Goal: Task Accomplishment & Management: Complete application form

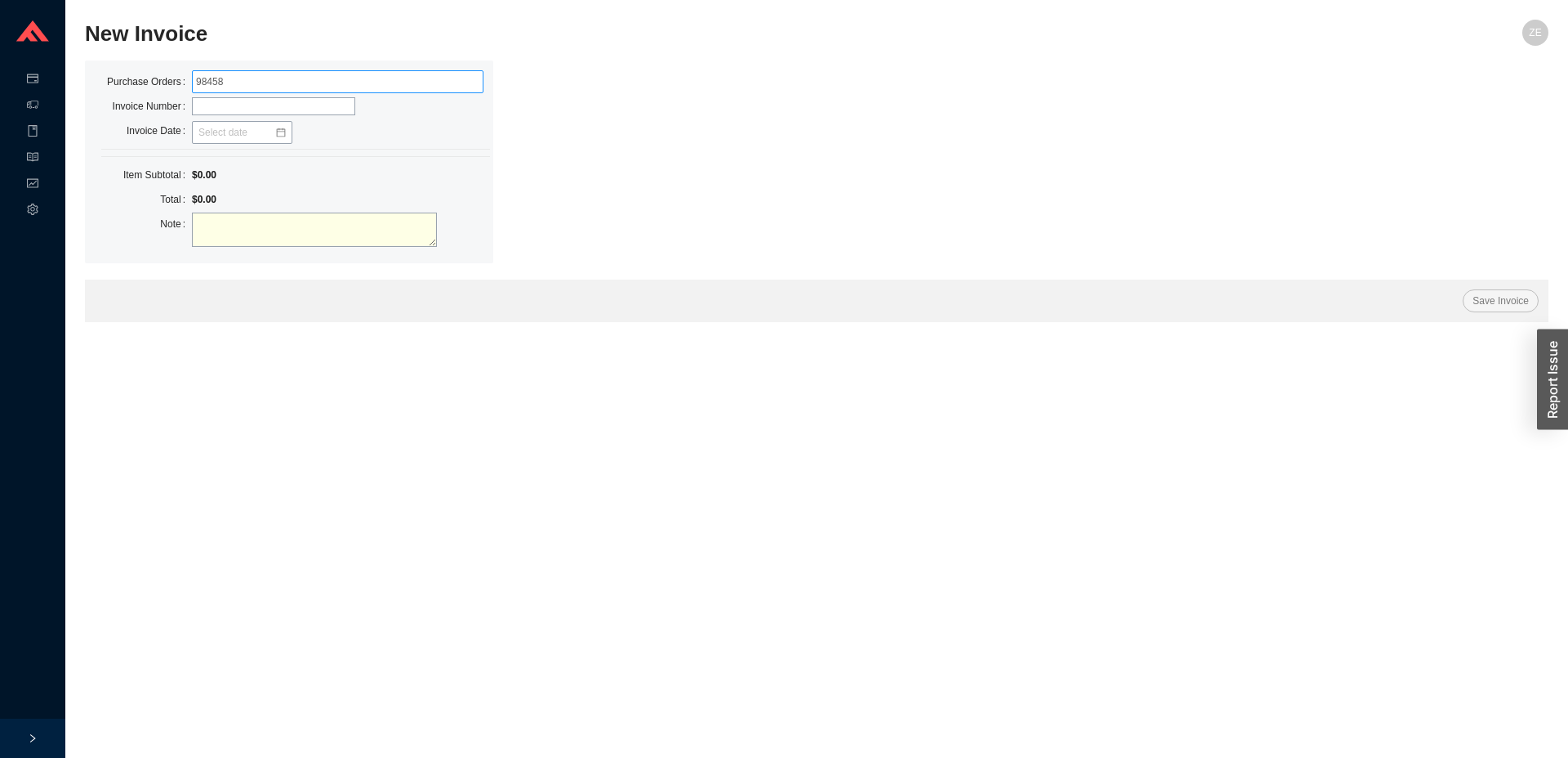
type input "984584"
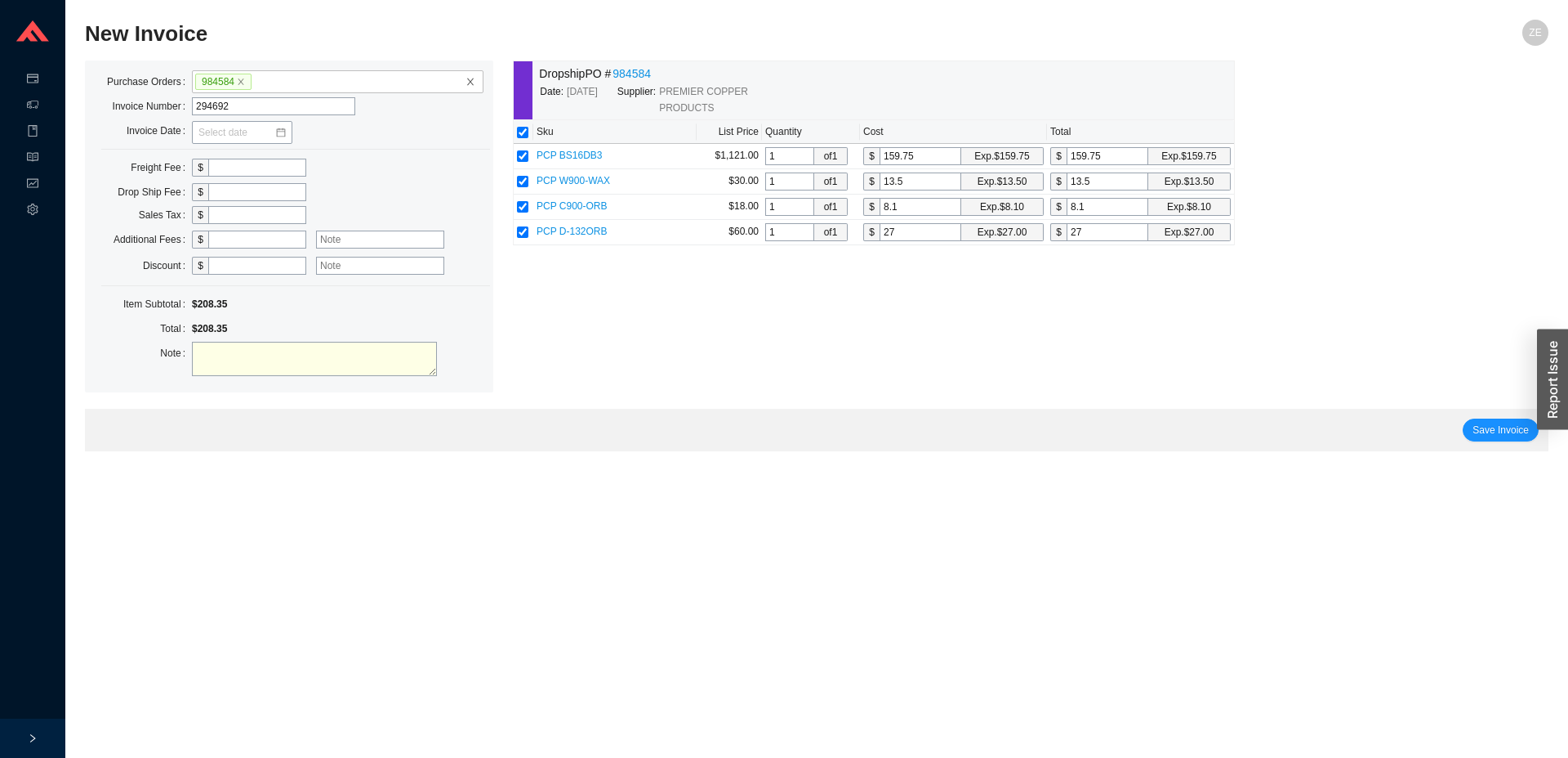
type input "294692"
type input "08/05/2025"
click at [524, 155] on input "checkbox" at bounding box center [522, 156] width 11 height 11
checkbox input "false"
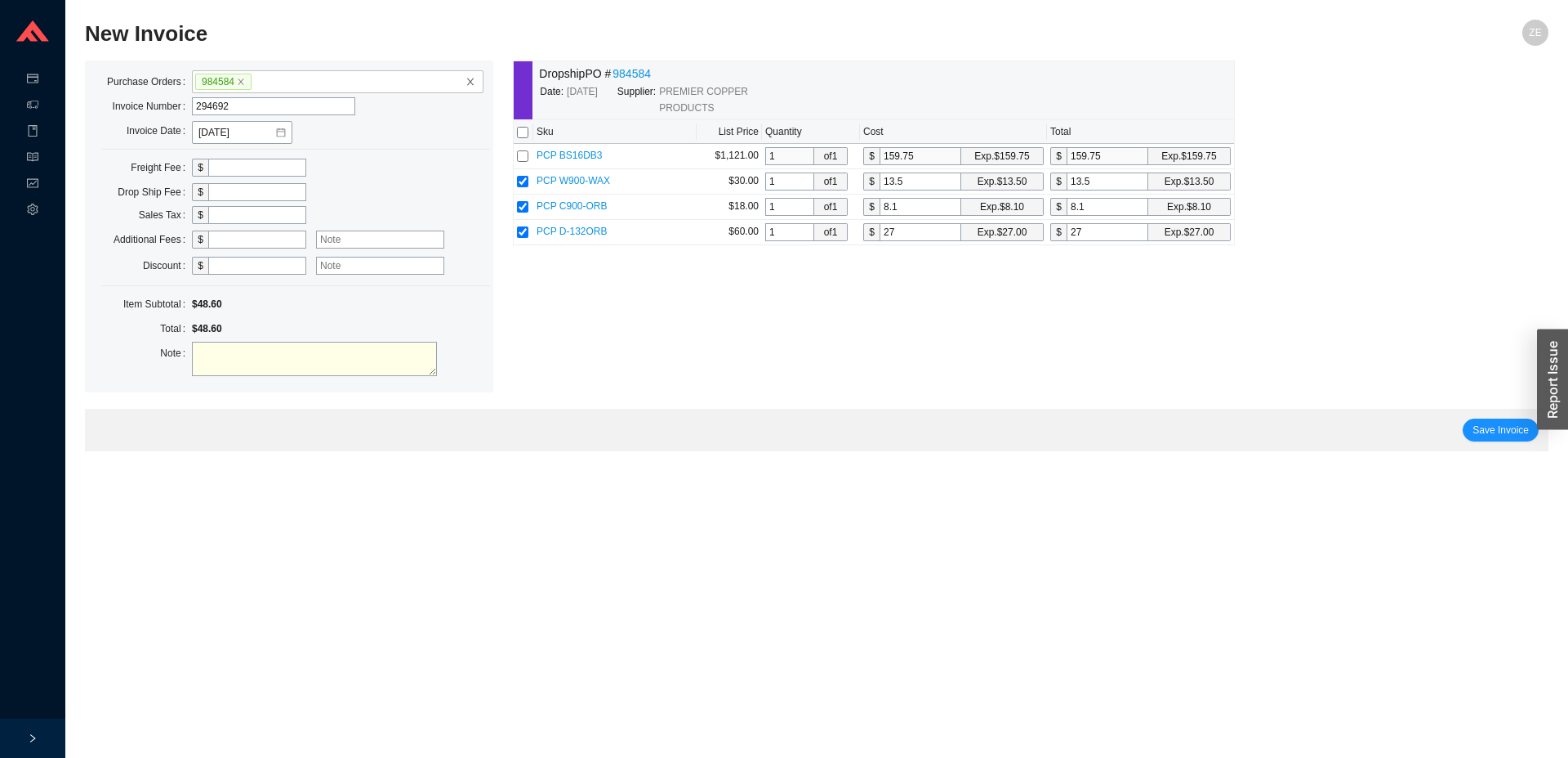
click at [259, 168] on input "text" at bounding box center [257, 167] width 98 height 18
type input "25"
click at [1497, 429] on span "Save Invoice" at bounding box center [1500, 429] width 56 height 17
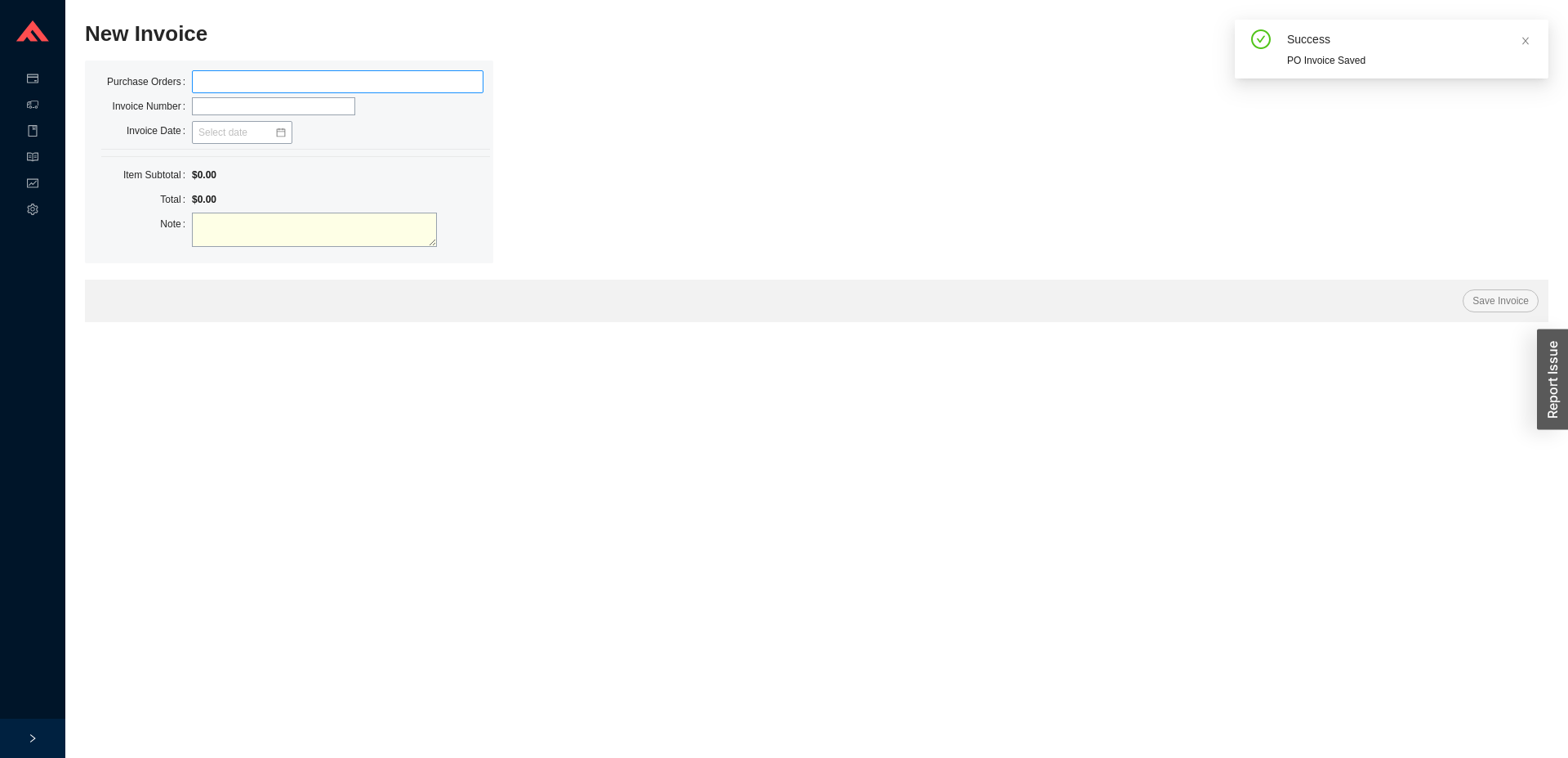
click at [312, 77] on label at bounding box center [338, 82] width 292 height 23
click at [206, 77] on input at bounding box center [200, 82] width 11 height 18
click at [220, 83] on label at bounding box center [338, 82] width 292 height 23
click at [206, 83] on input at bounding box center [200, 82] width 11 height 18
type input "984584"
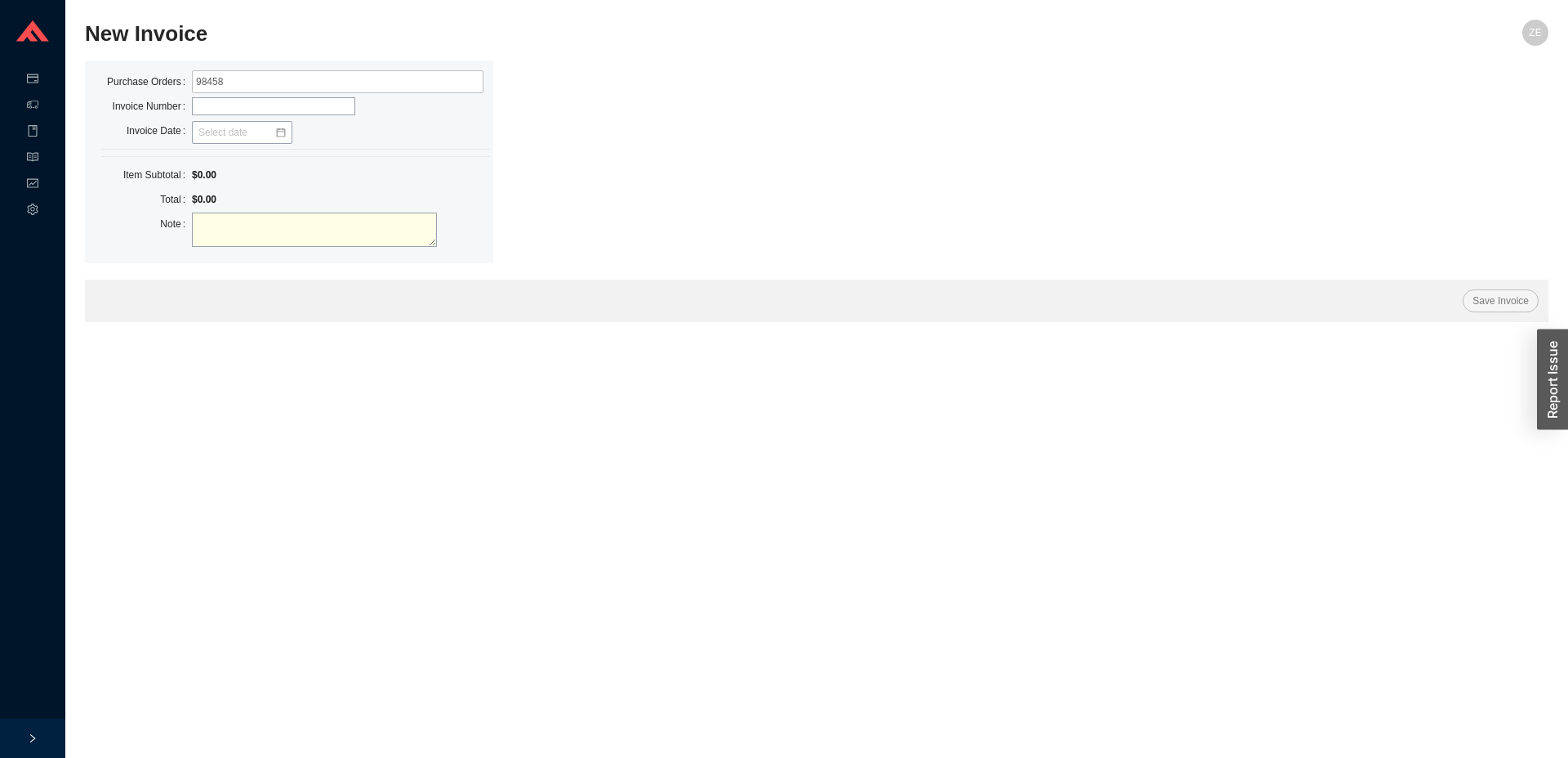
type input "984584"
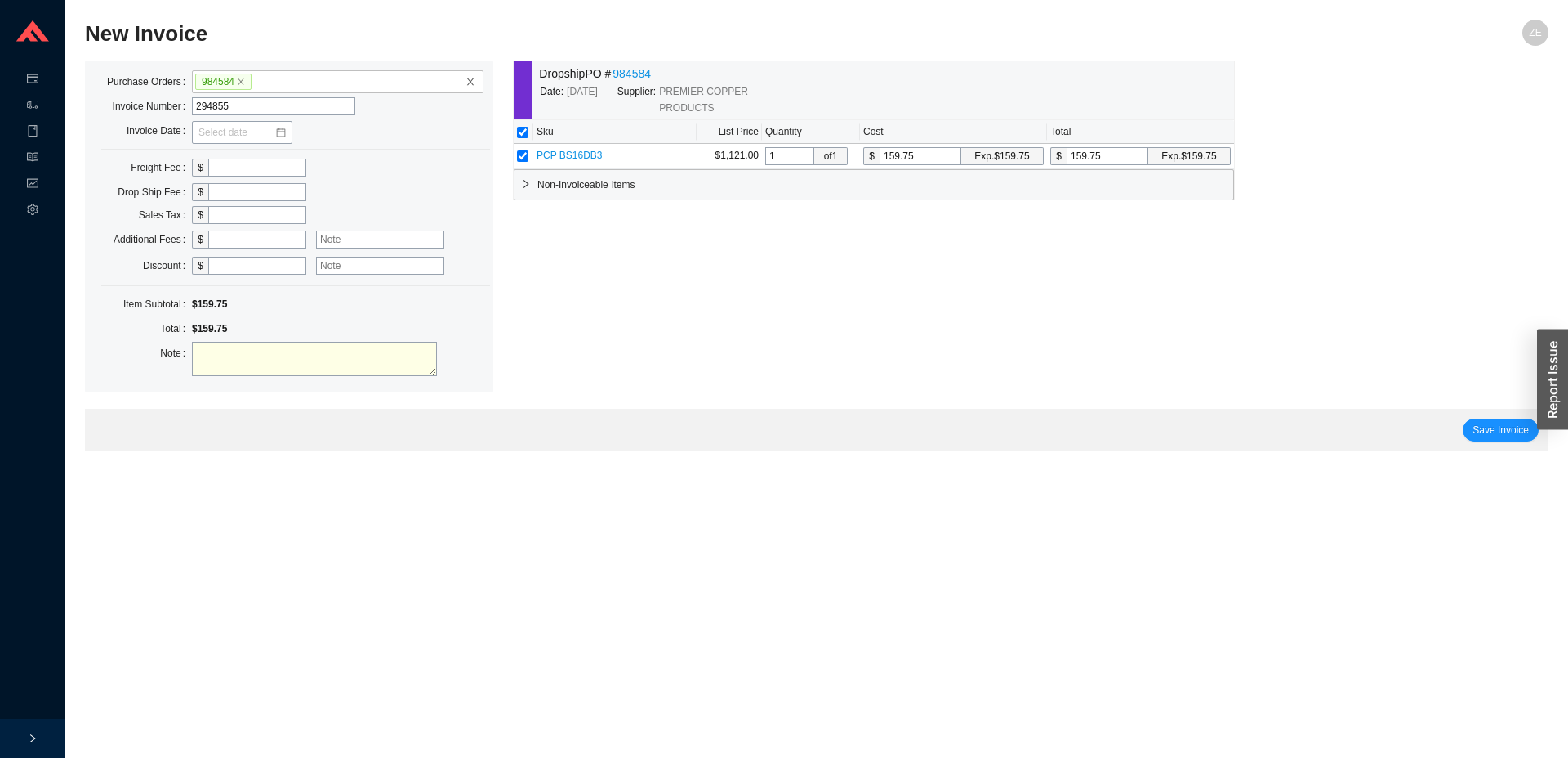
type input "294855"
type input "08/11/2025"
drag, startPoint x: 1095, startPoint y: 154, endPoint x: 1002, endPoint y: 155, distance: 93.0
click at [1067, 155] on input "159.75" at bounding box center [1108, 156] width 82 height 18
type input "5"
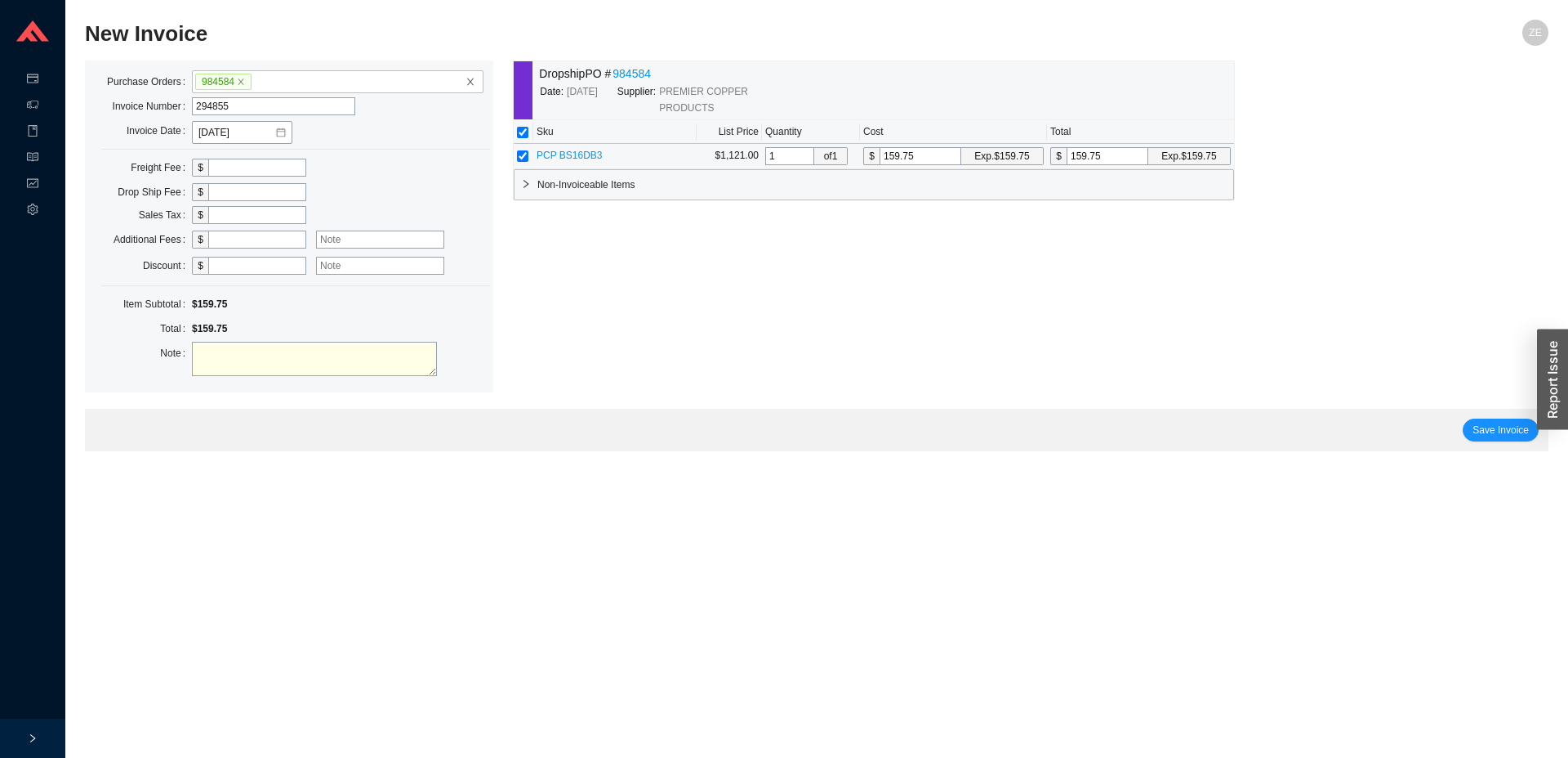
type input "5"
type input "50"
type input "504"
type input "504."
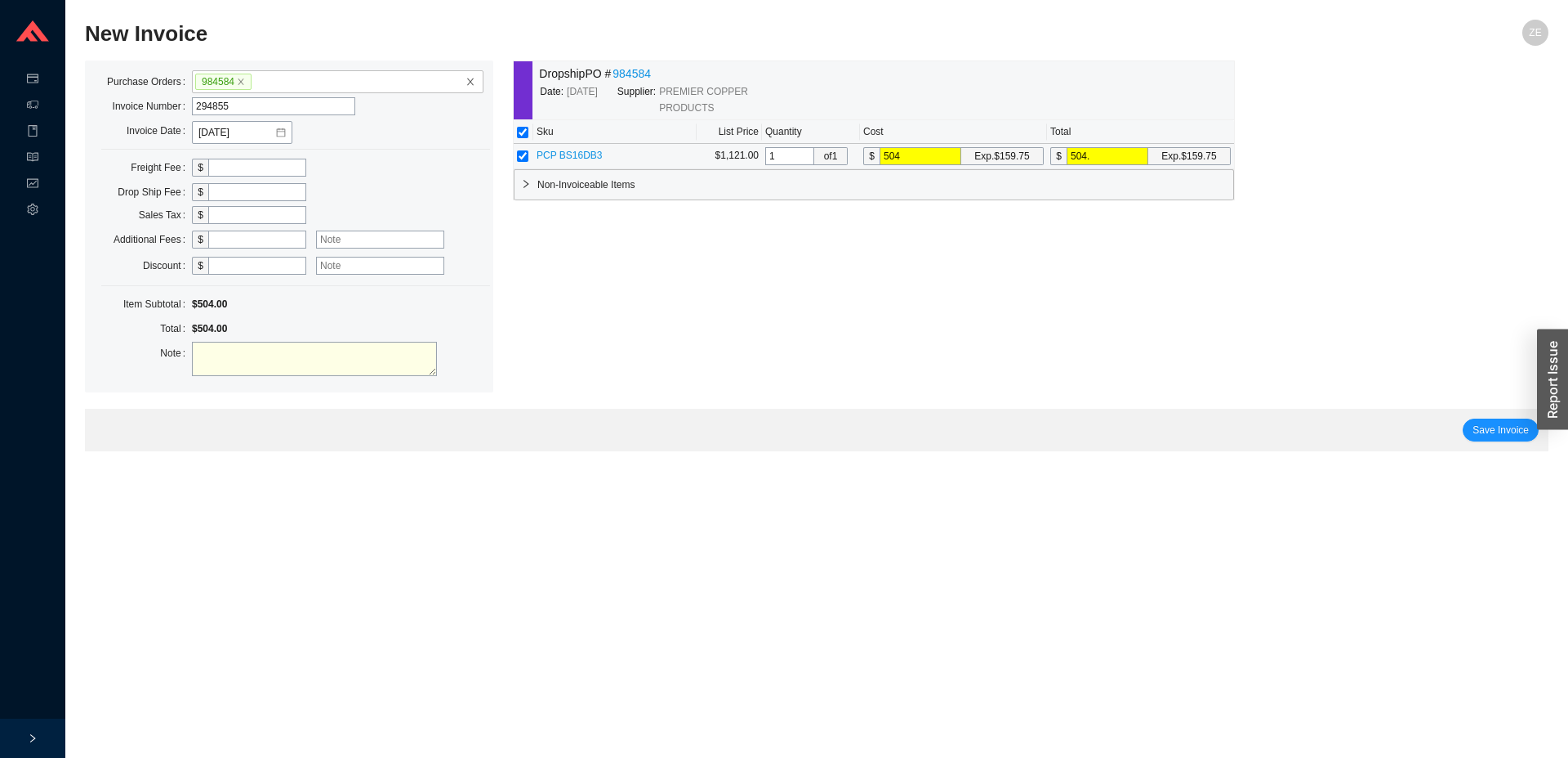
type input "504.4"
type input "504.45"
click at [1505, 422] on span "Save Invoice" at bounding box center [1500, 429] width 56 height 17
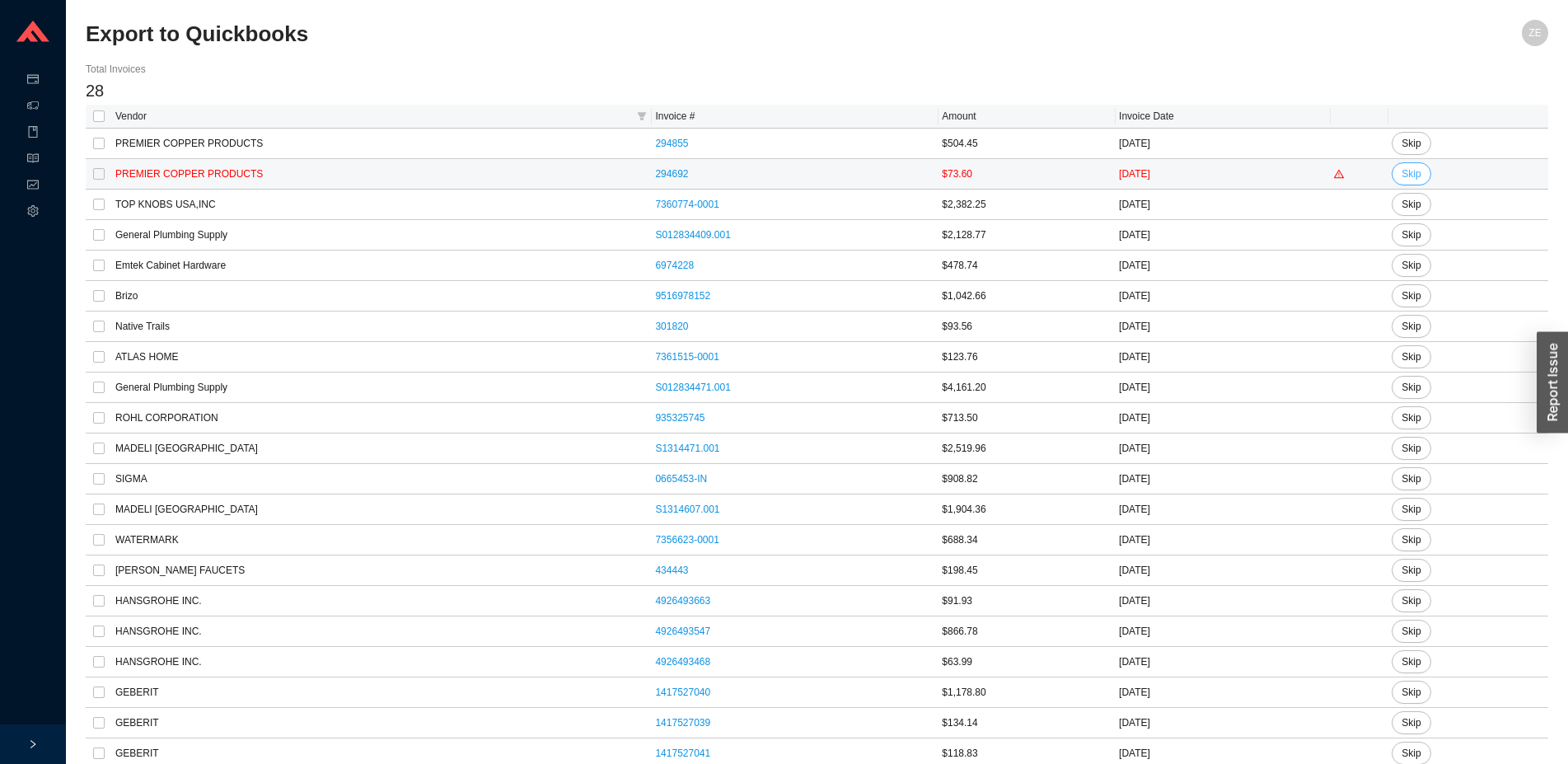
click at [1401, 171] on span "Skip" at bounding box center [1411, 173] width 19 height 17
click at [1509, 128] on span "Yes" at bounding box center [1512, 127] width 17 height 17
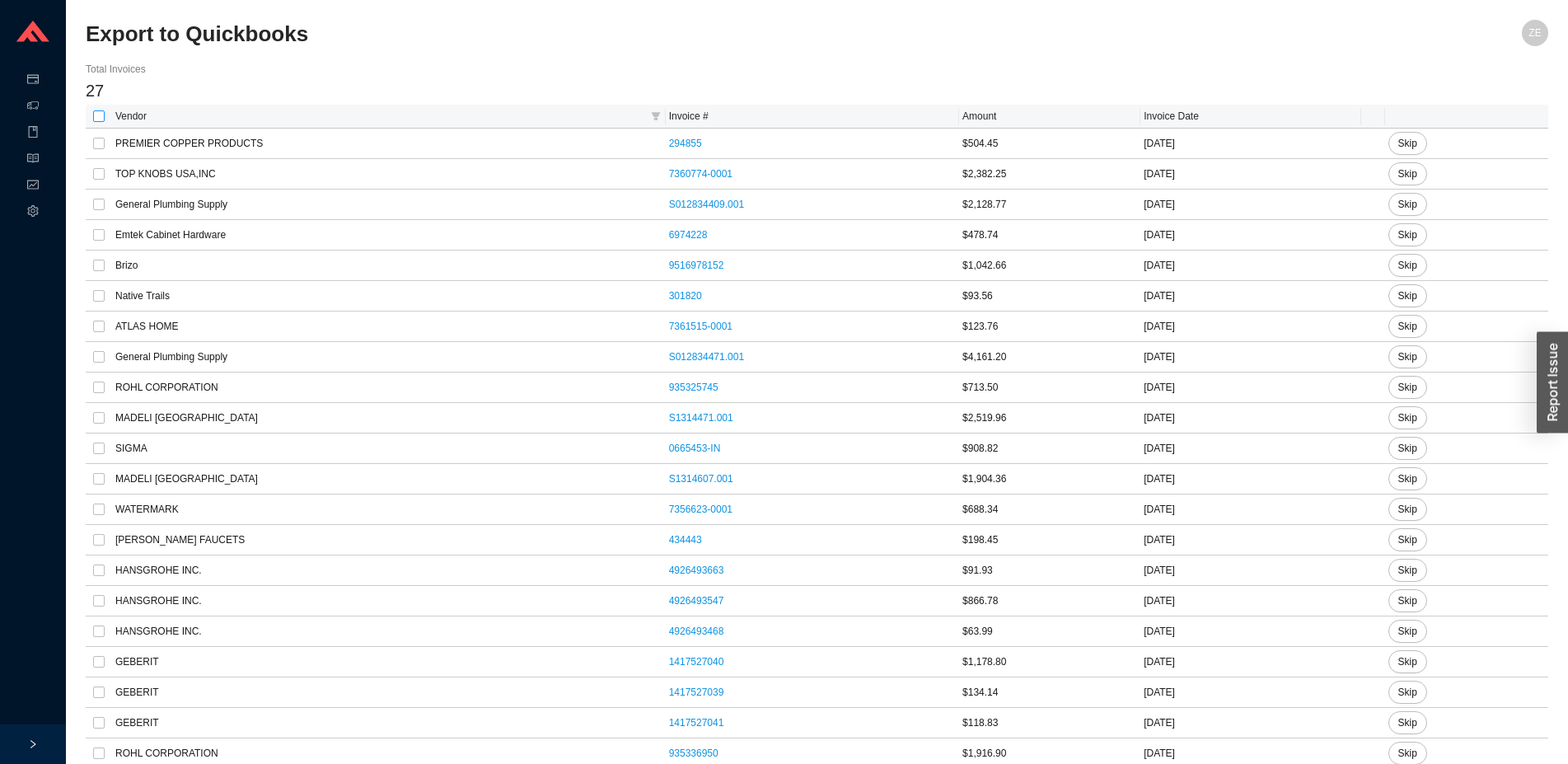
click at [102, 114] on input "checkbox" at bounding box center [98, 116] width 11 height 11
checkbox input "true"
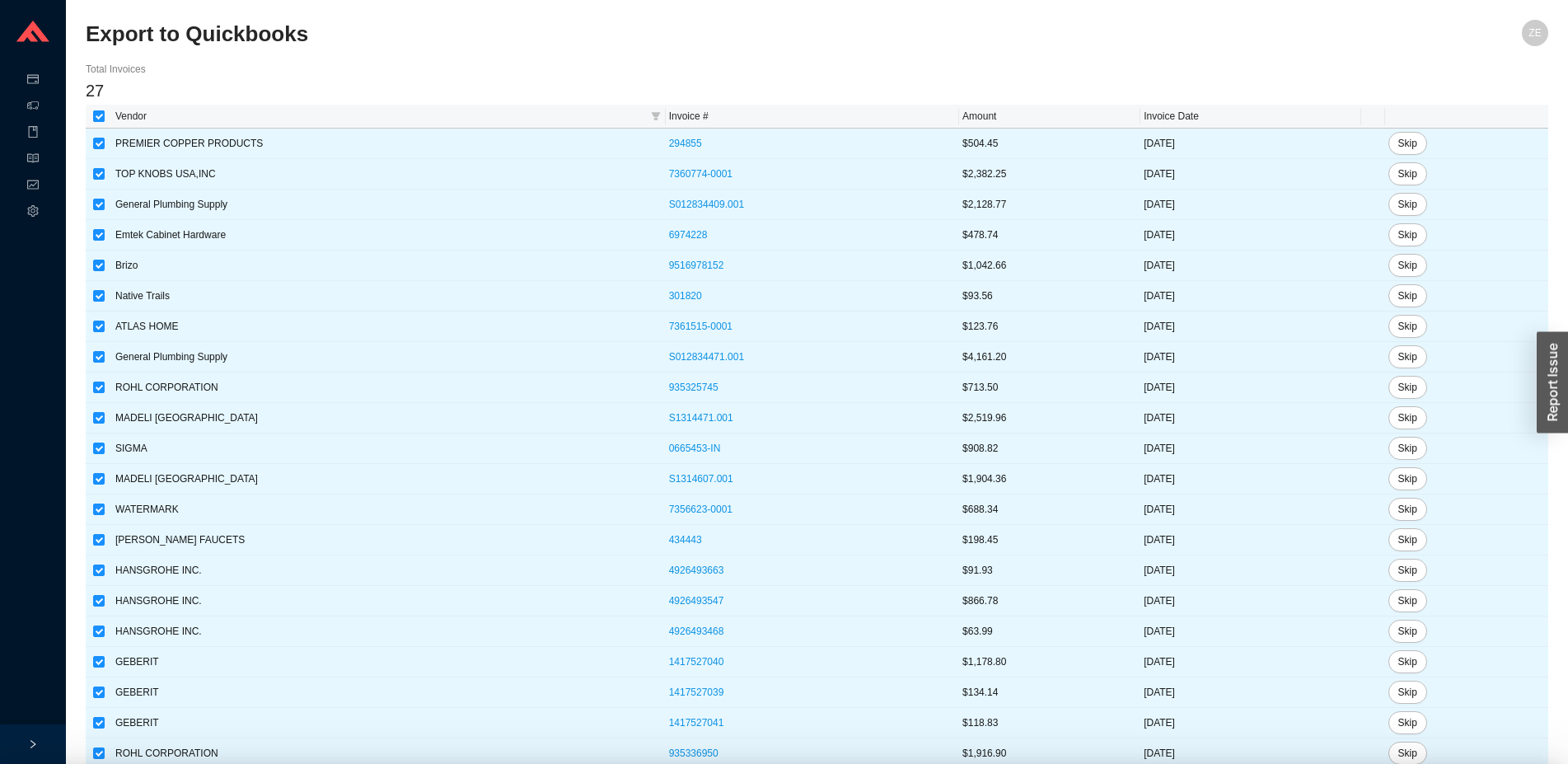
checkbox input "true"
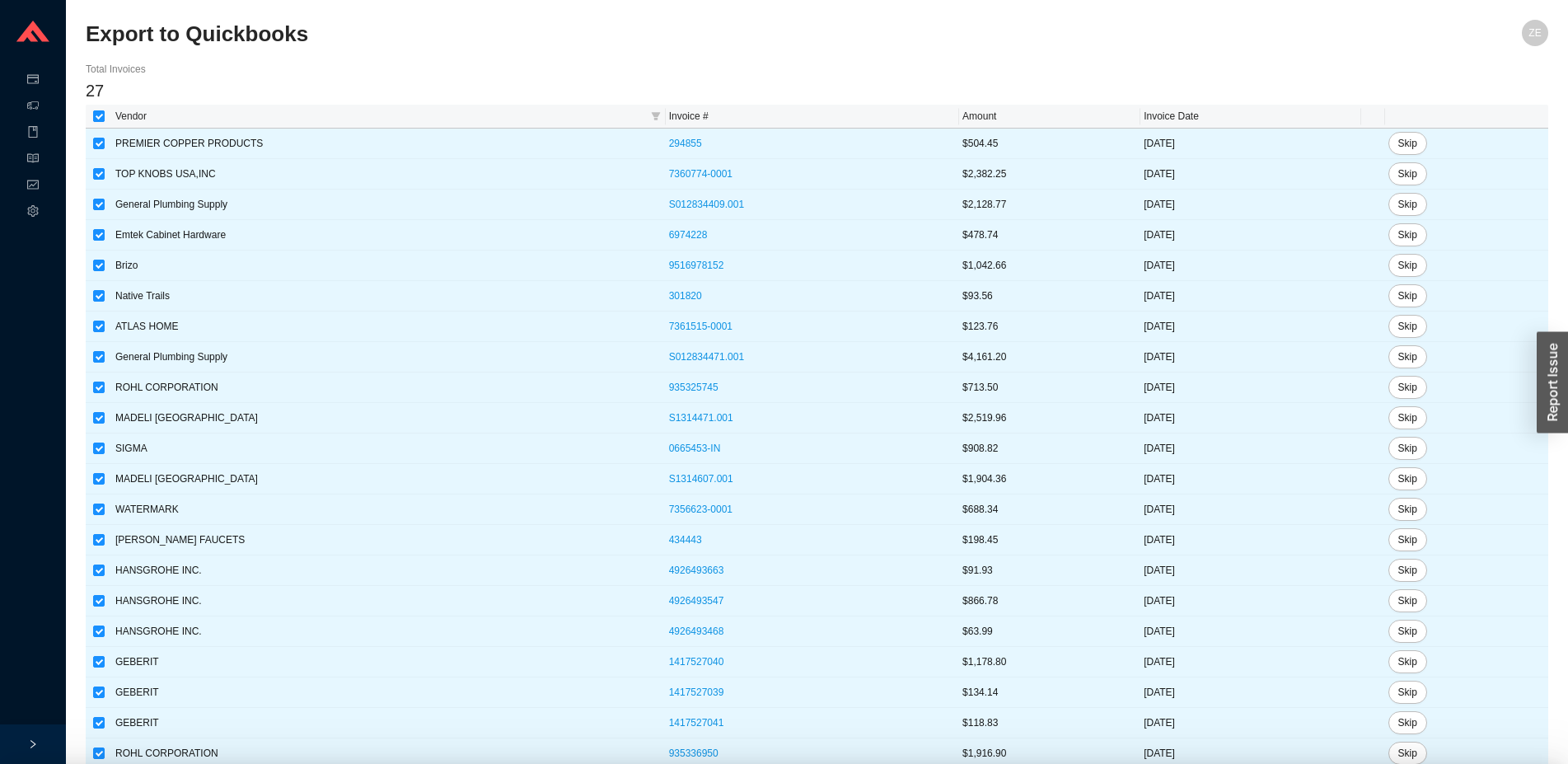
checkbox input "true"
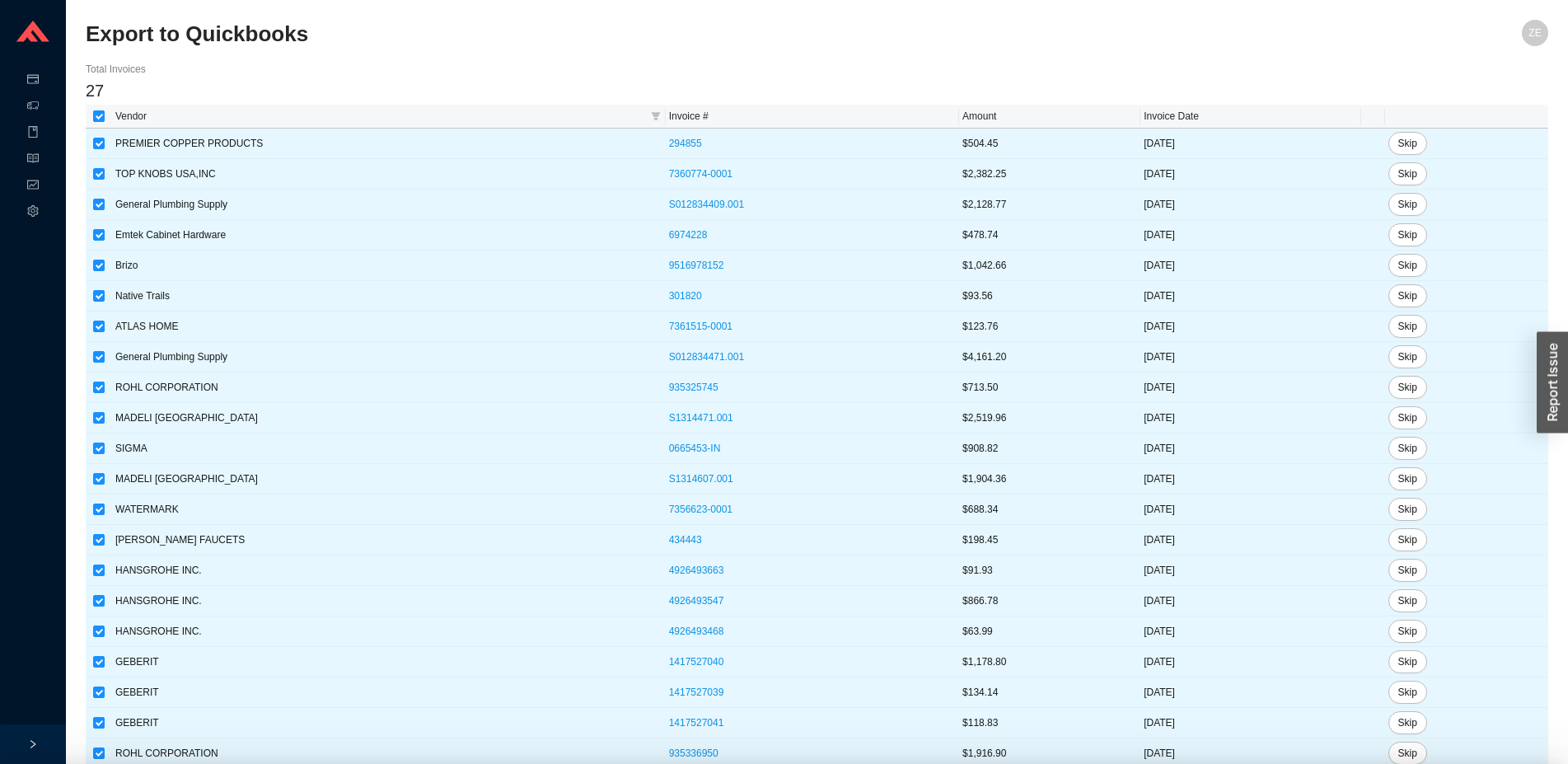
checkbox input "true"
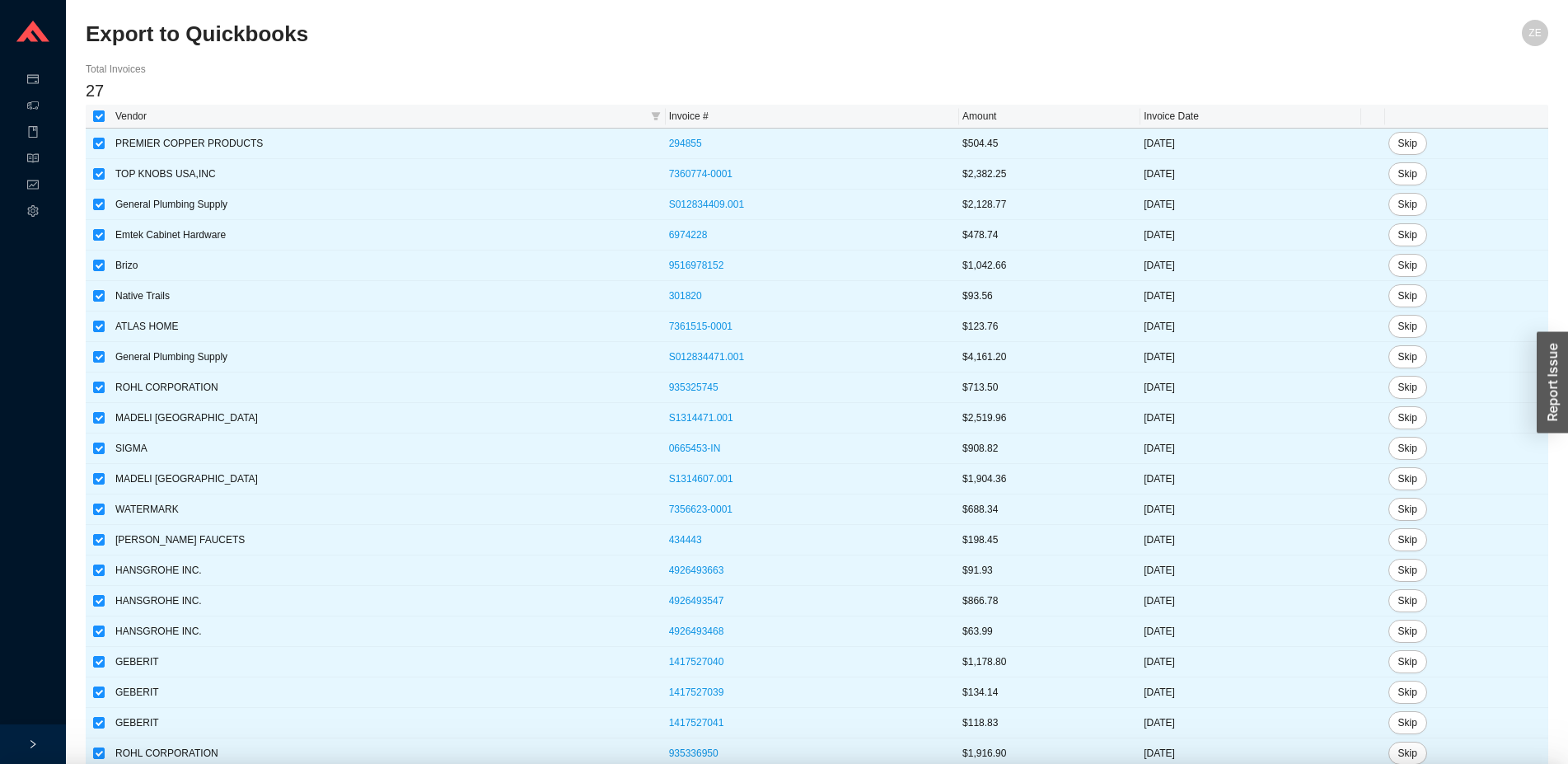
checkbox input "true"
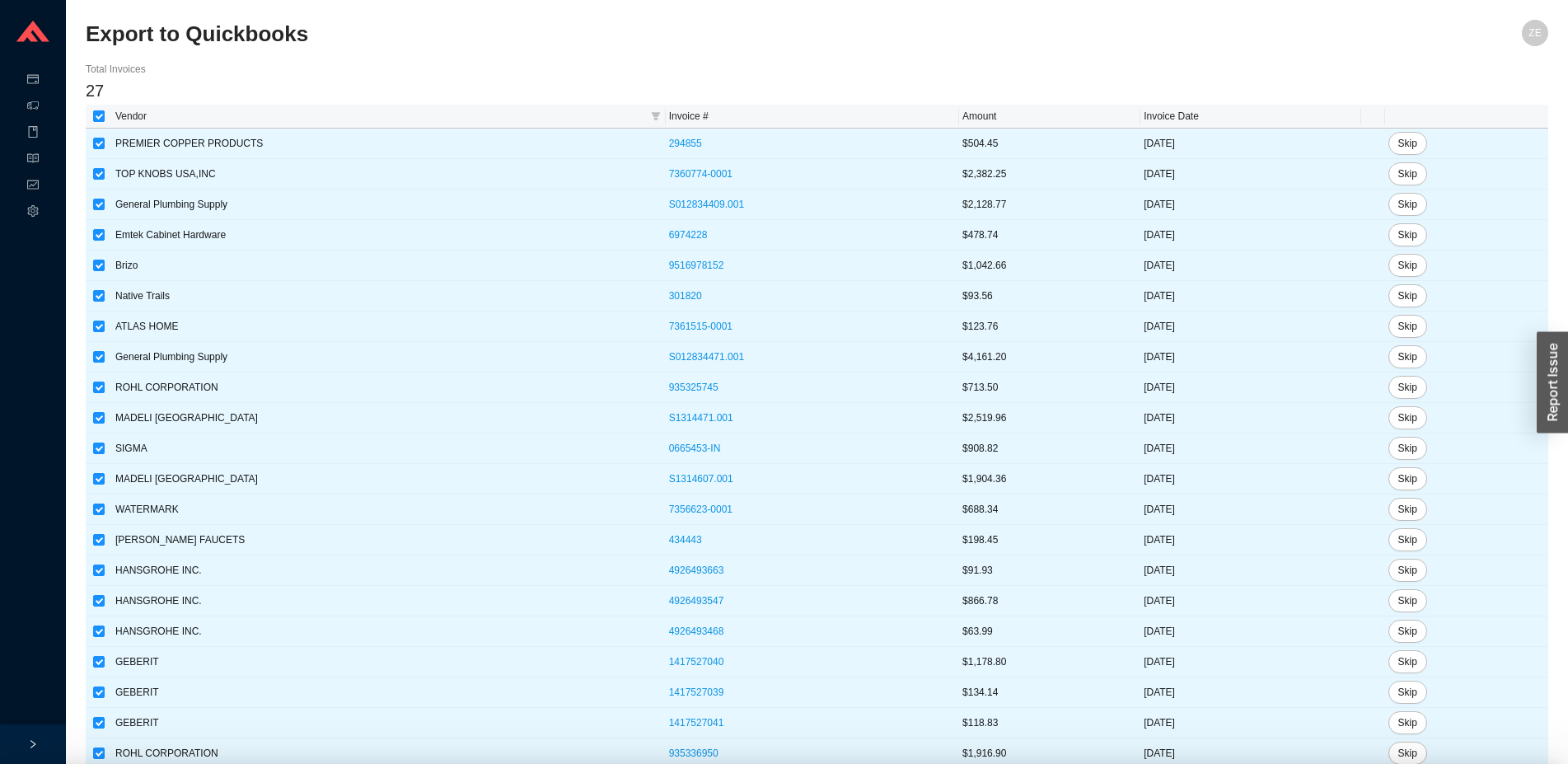
checkbox input "true"
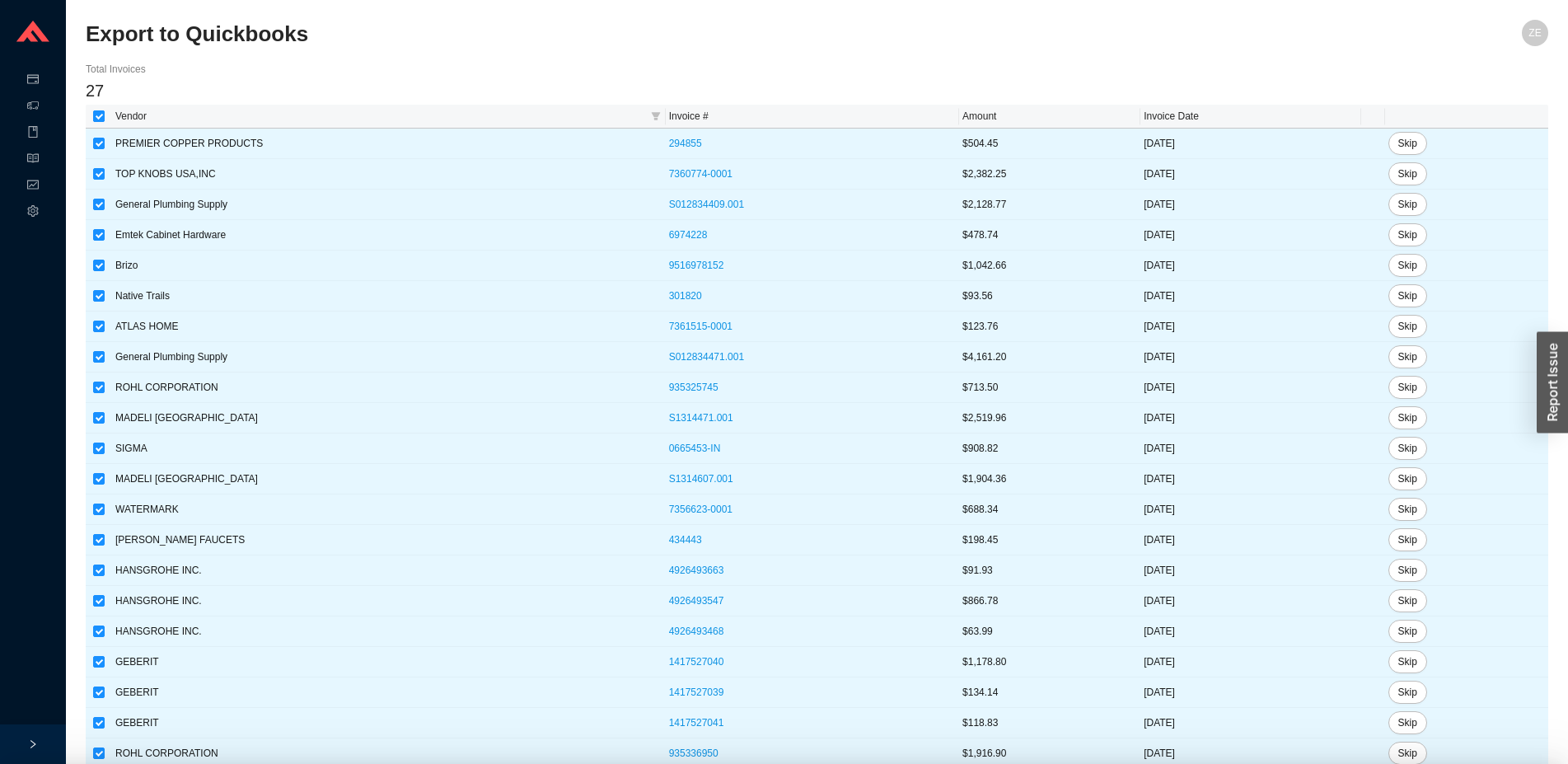
checkbox input "true"
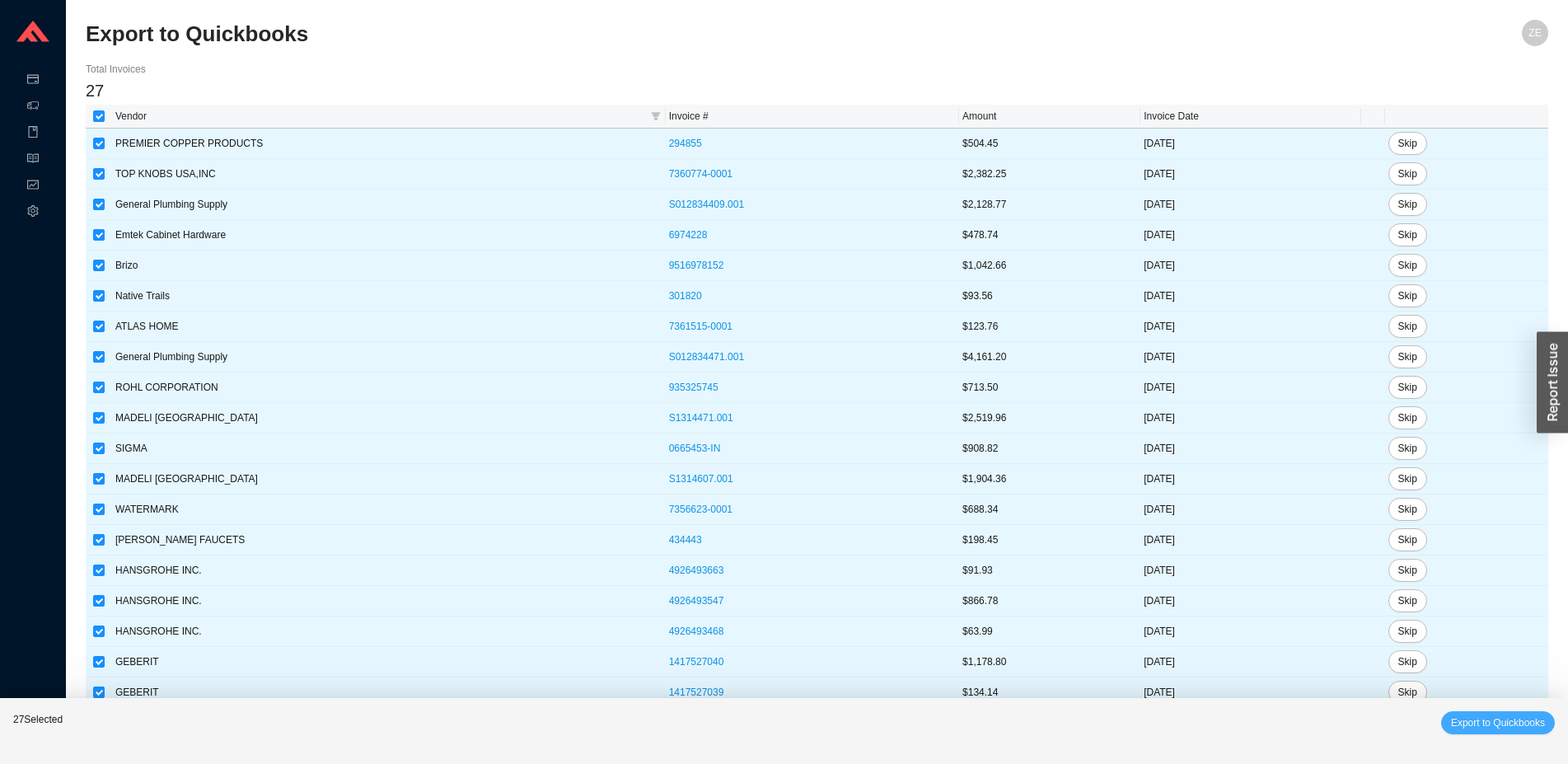
click at [1460, 726] on span "Export to Quickbooks" at bounding box center [1498, 722] width 94 height 17
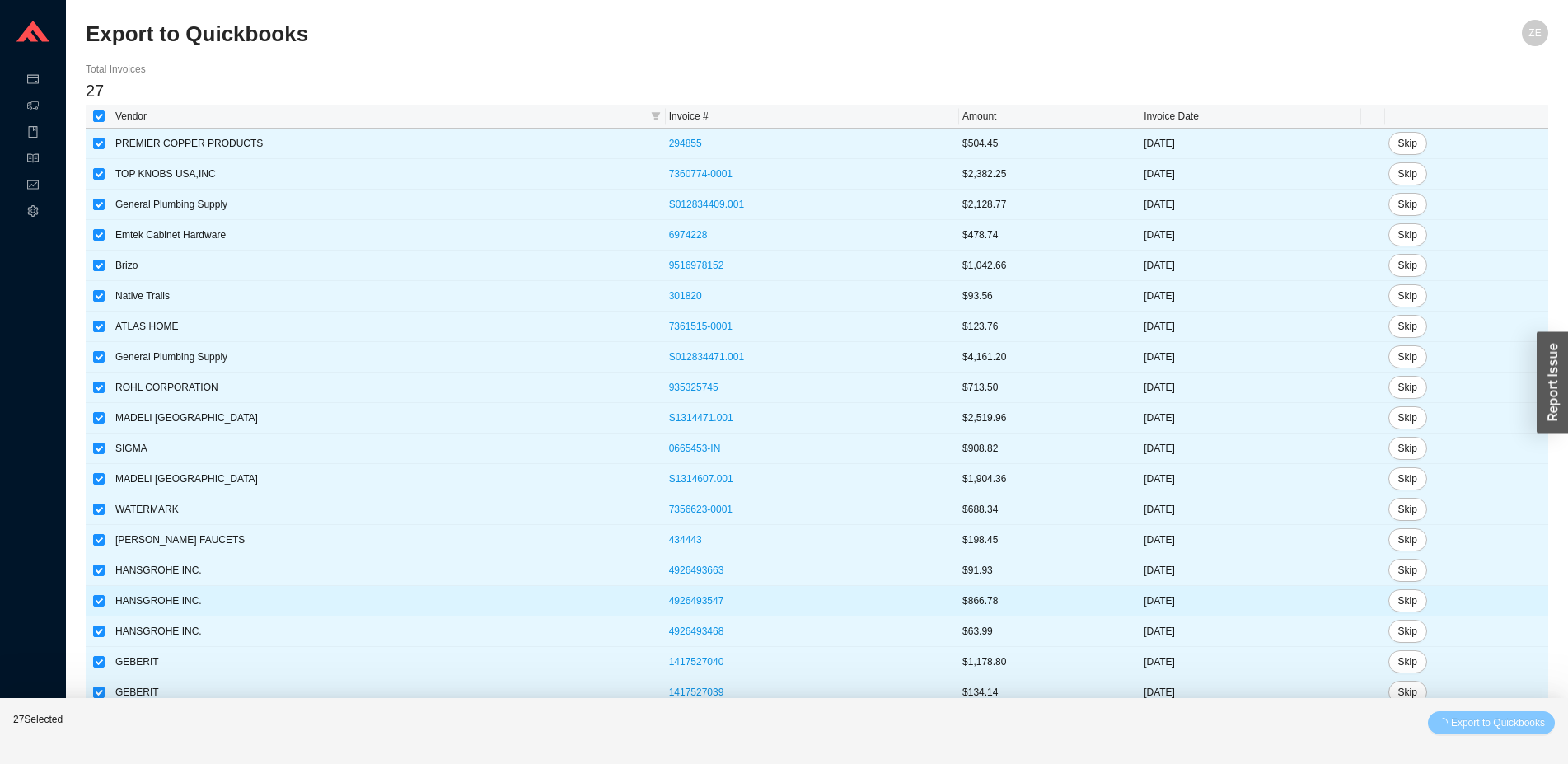
checkbox input "false"
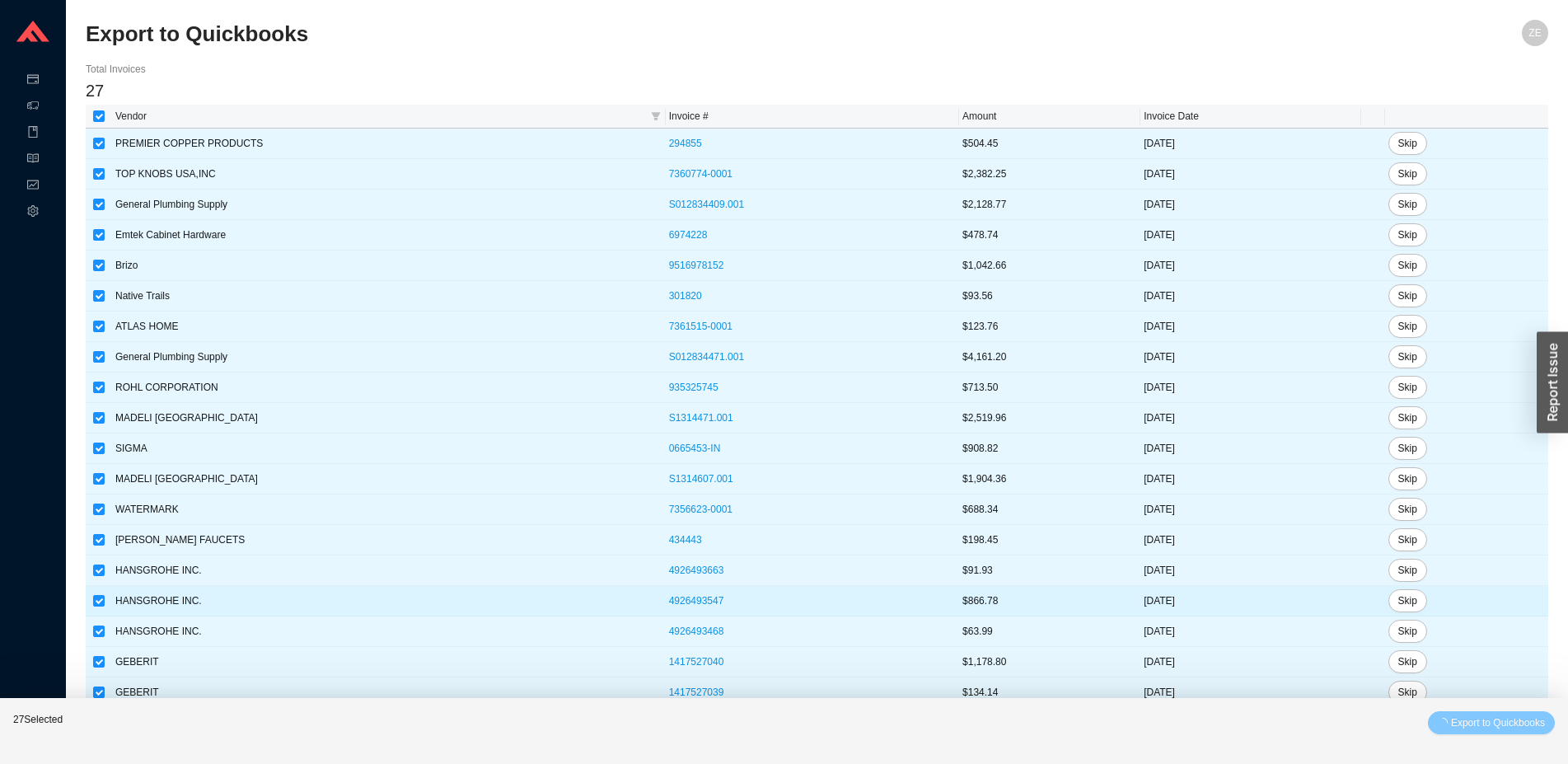
checkbox input "false"
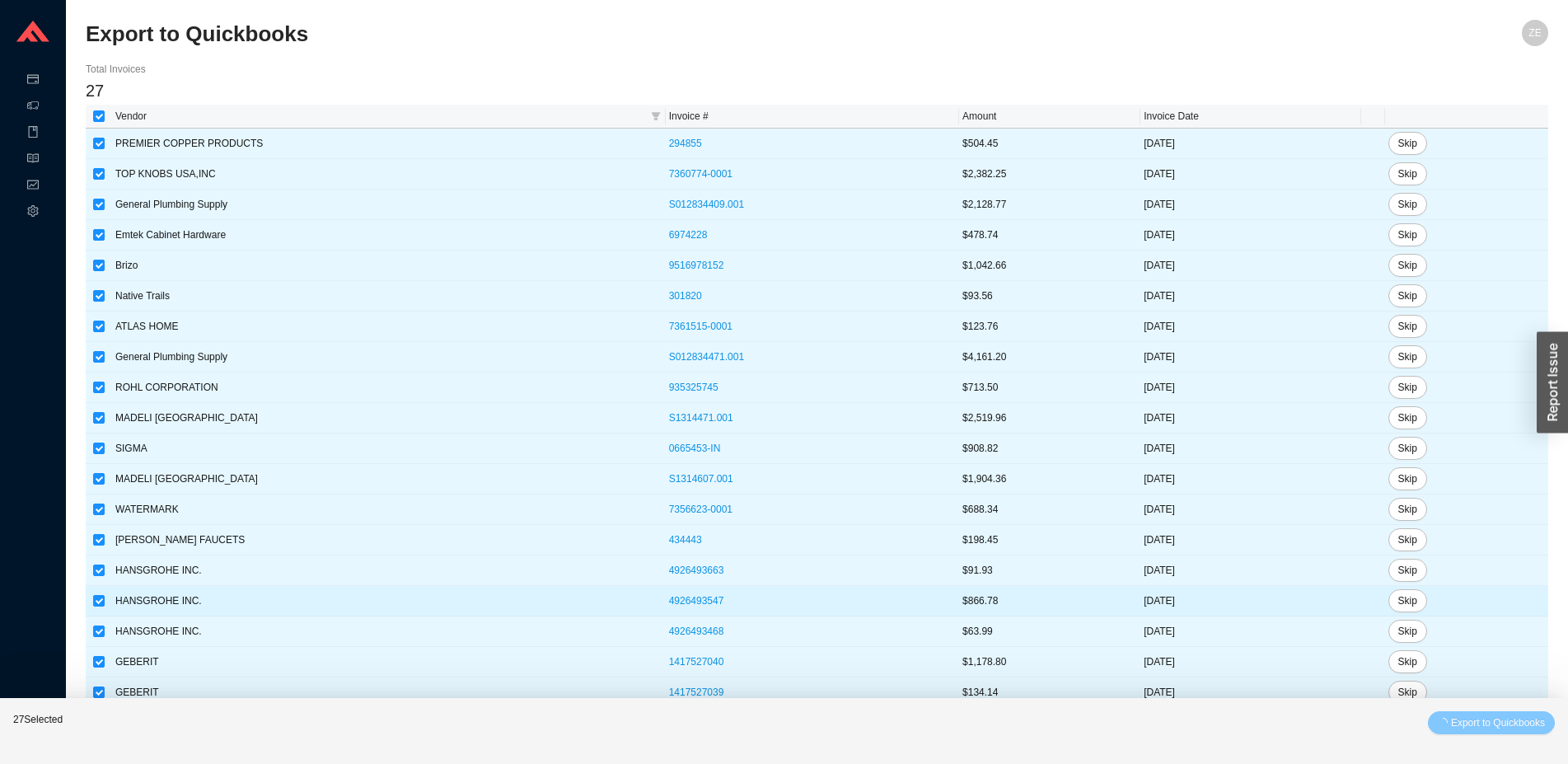
checkbox input "false"
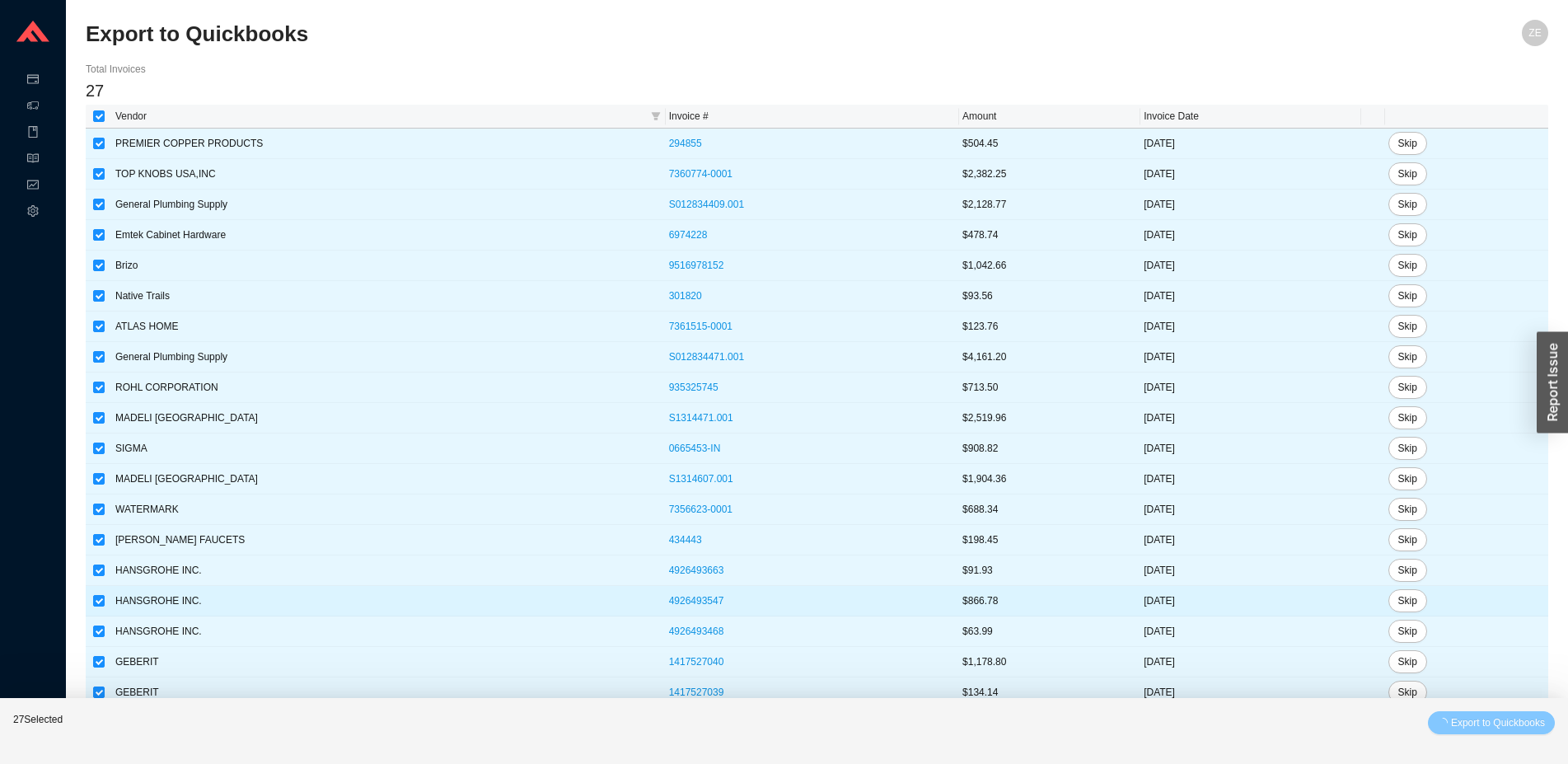
checkbox input "false"
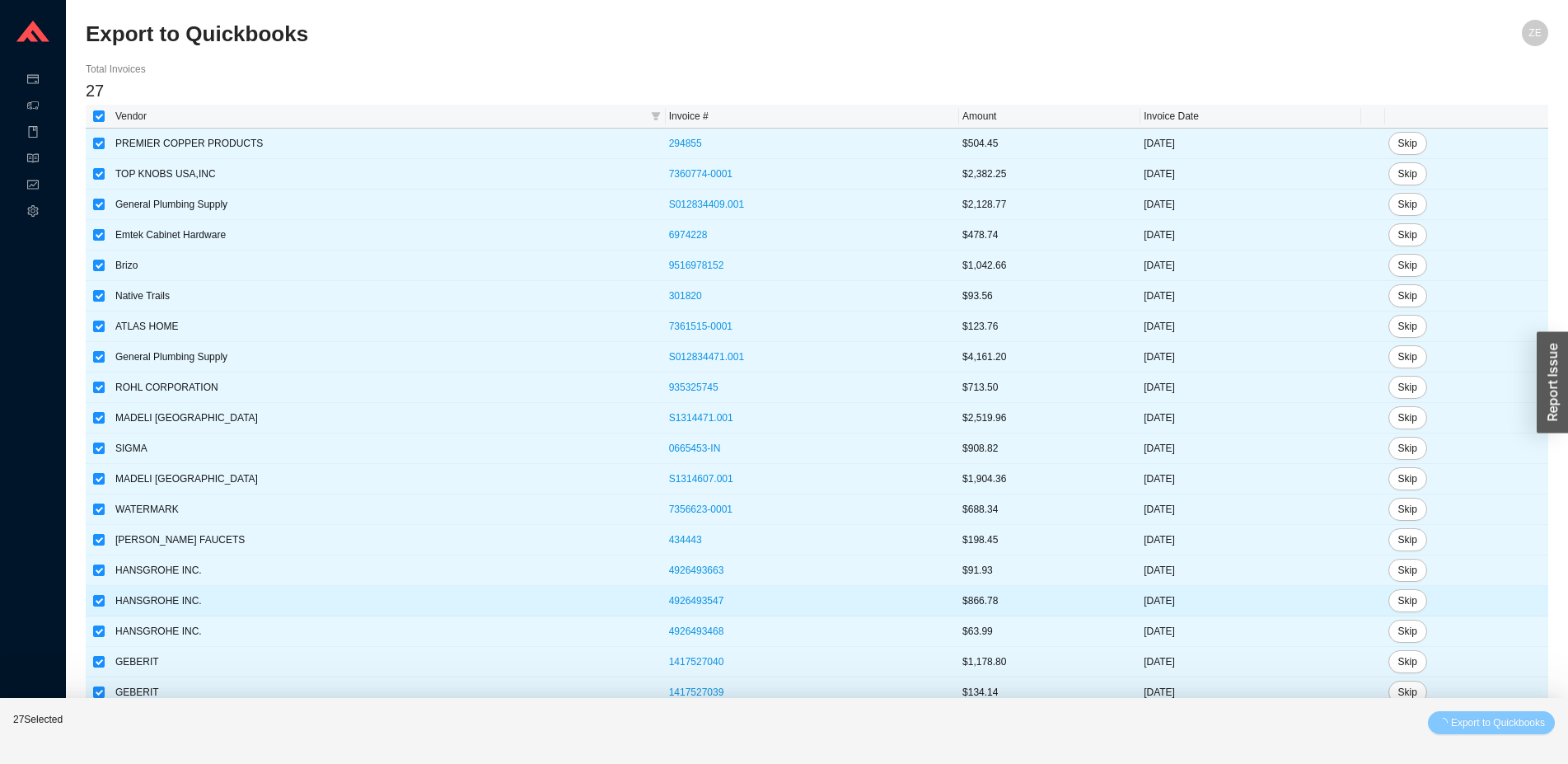
checkbox input "false"
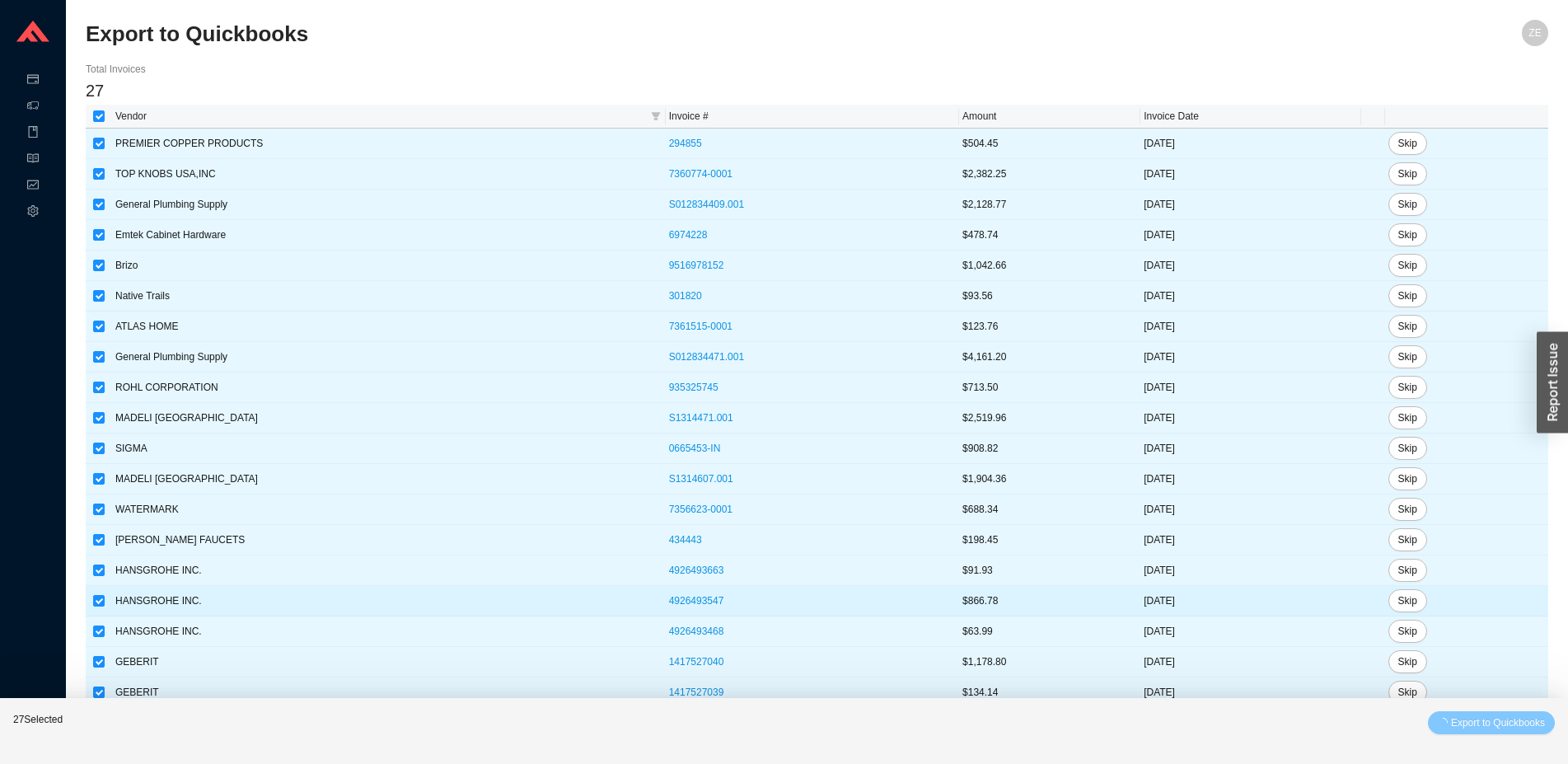
checkbox input "false"
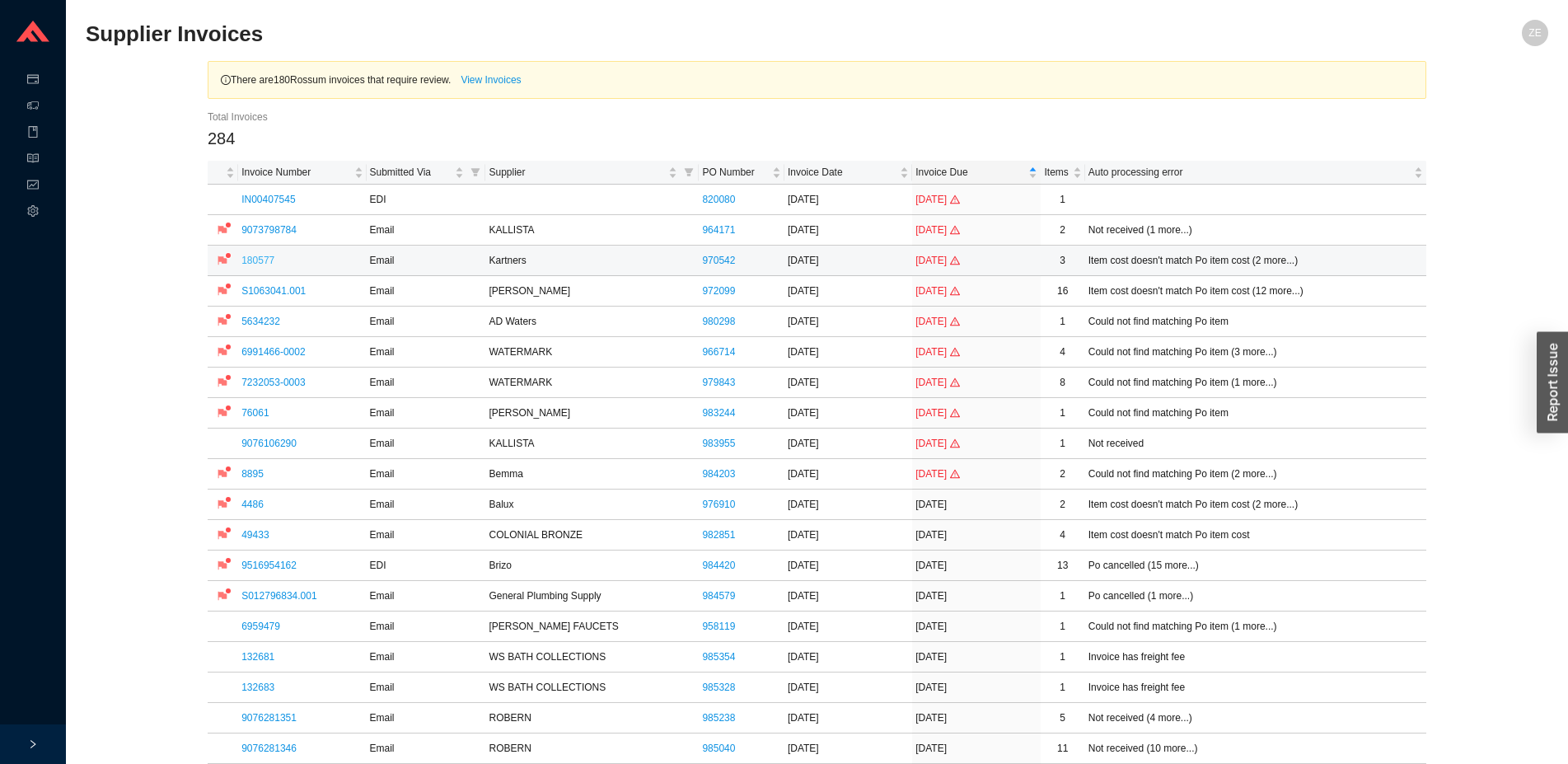
click at [257, 264] on link "180577" at bounding box center [258, 260] width 33 height 11
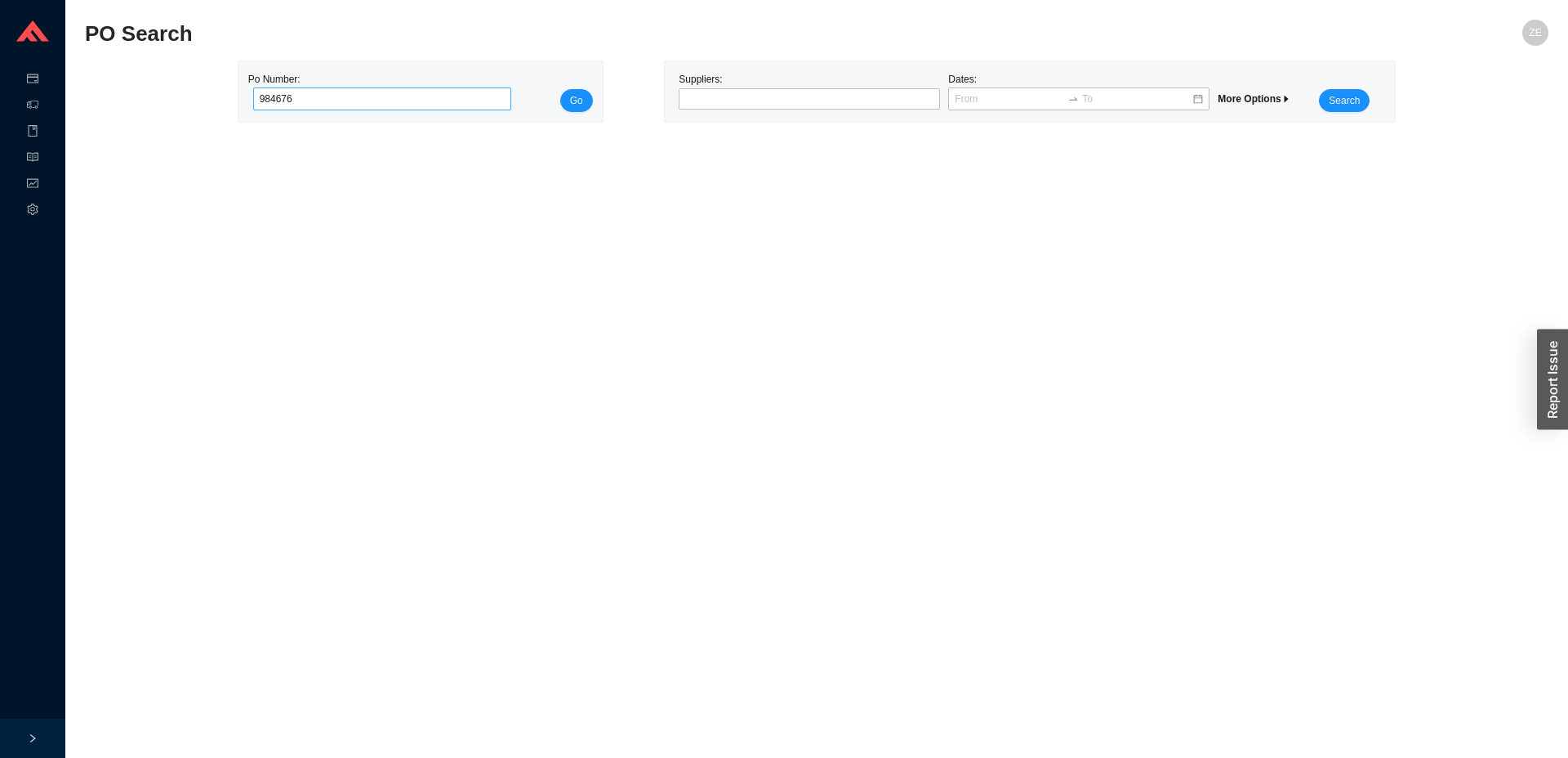
type input "984676"
click button "Go" at bounding box center [577, 100] width 33 height 23
